Goal: Task Accomplishment & Management: Use online tool/utility

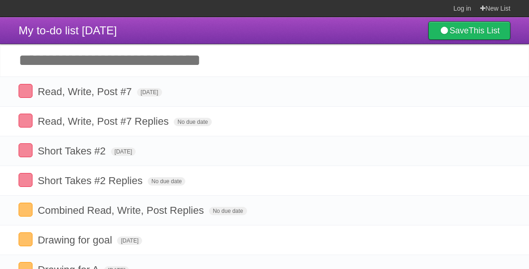
scroll to position [0, 1]
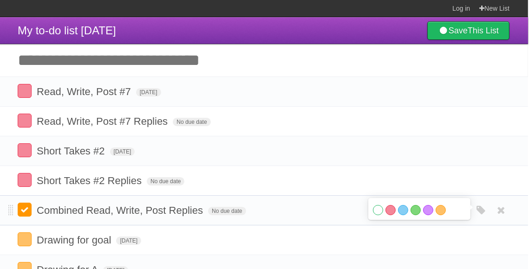
click at [22, 211] on label at bounding box center [25, 210] width 14 height 14
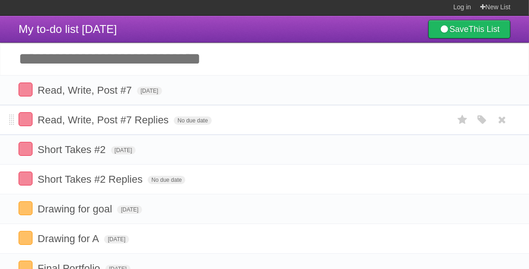
scroll to position [1, 0]
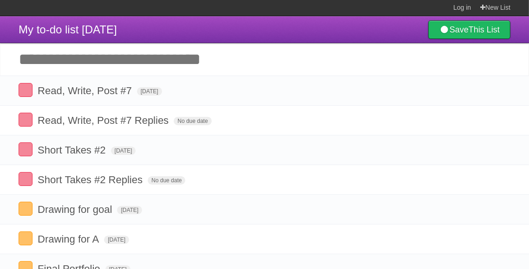
click at [34, 67] on input "Add another task" at bounding box center [264, 59] width 529 height 33
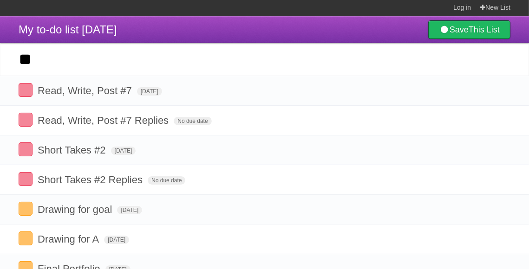
type input "*"
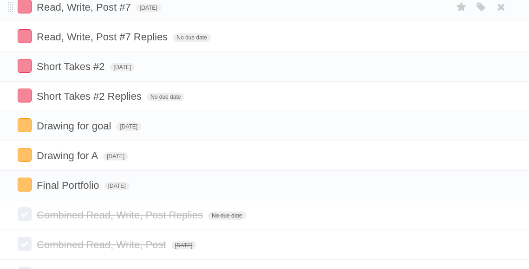
scroll to position [86, 1]
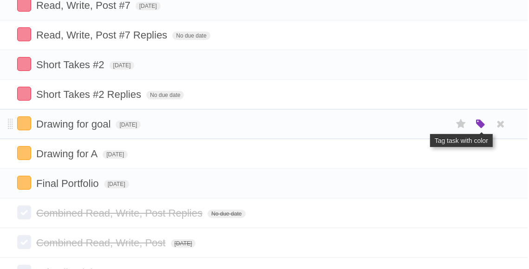
click at [478, 124] on icon "button" at bounding box center [480, 124] width 13 height 12
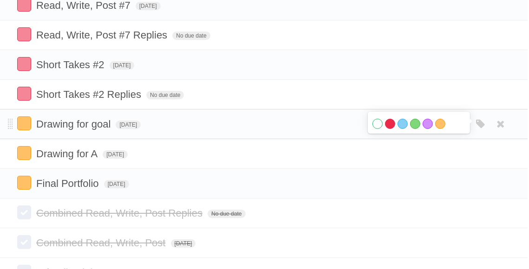
click at [392, 123] on label "Red" at bounding box center [390, 124] width 10 height 10
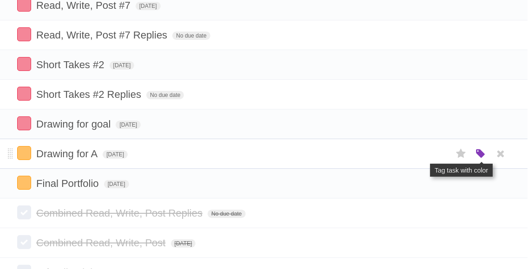
click at [478, 152] on icon "button" at bounding box center [480, 154] width 13 height 12
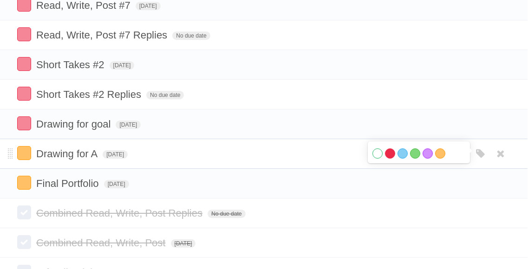
click at [391, 154] on label "Red" at bounding box center [390, 154] width 10 height 10
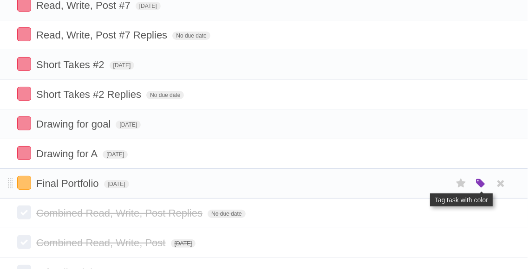
click at [482, 182] on icon "button" at bounding box center [480, 184] width 13 height 12
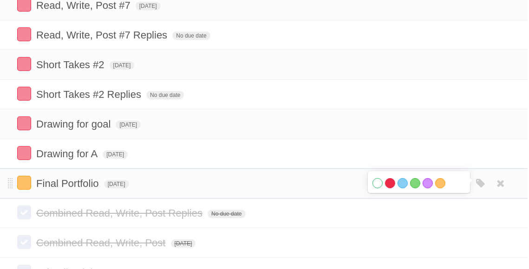
click at [388, 184] on label "Red" at bounding box center [390, 183] width 10 height 10
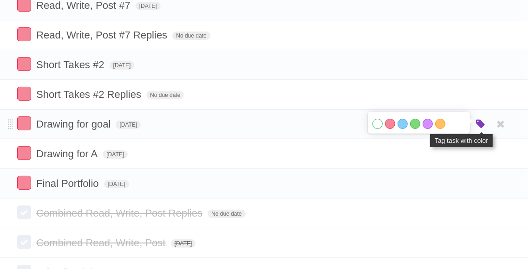
click at [479, 124] on icon "button" at bounding box center [480, 124] width 13 height 12
click at [485, 120] on icon "button" at bounding box center [480, 124] width 13 height 12
click at [440, 125] on label "Orange" at bounding box center [440, 124] width 10 height 10
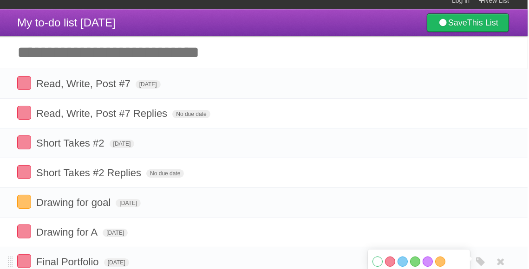
scroll to position [0, 1]
